Goal: Task Accomplishment & Management: Use online tool/utility

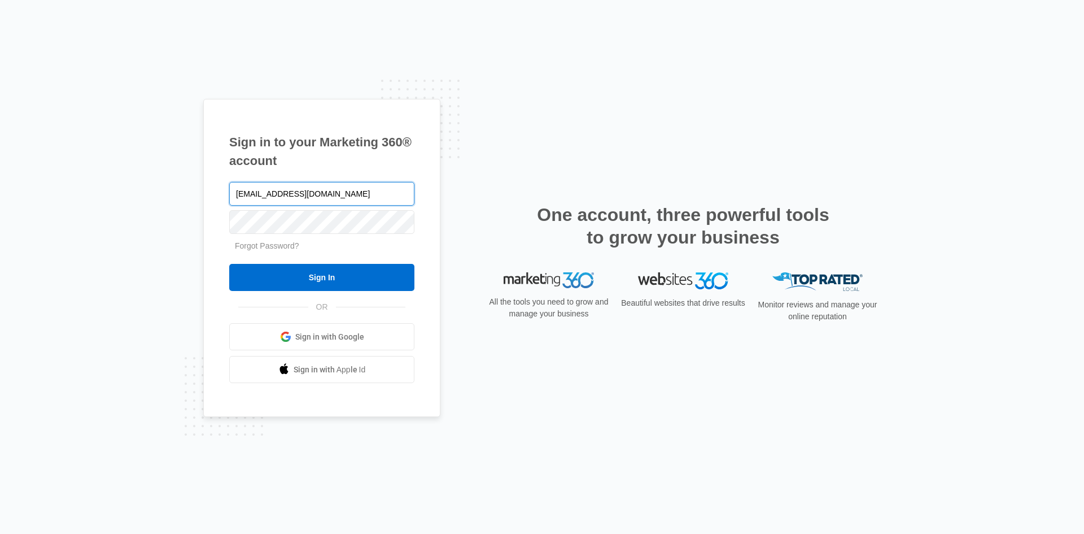
type input "[EMAIL_ADDRESS][DOMAIN_NAME]"
click at [229, 264] on input "Sign In" at bounding box center [321, 277] width 185 height 27
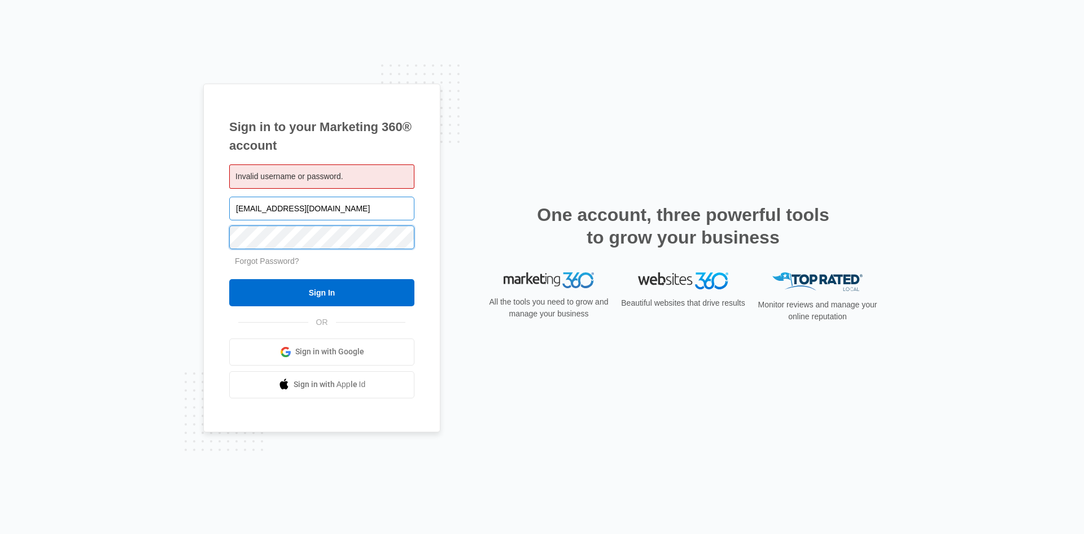
click at [229, 279] on input "Sign In" at bounding box center [321, 292] width 185 height 27
